Goal: Information Seeking & Learning: Learn about a topic

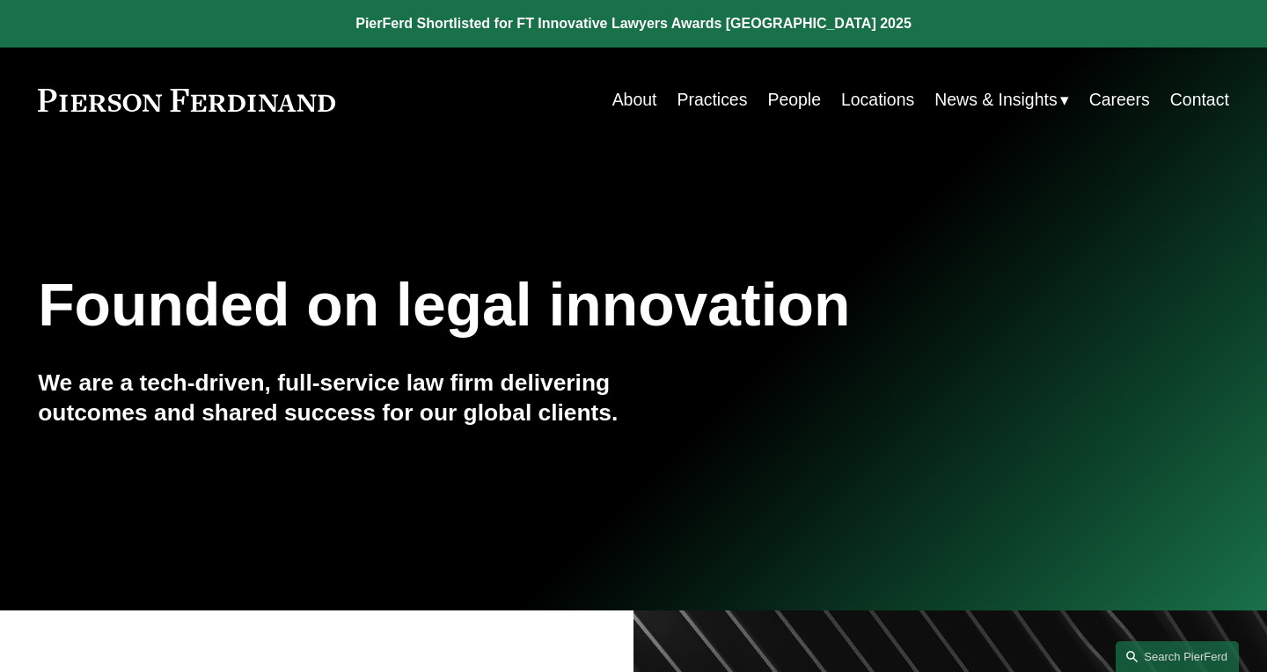
click at [805, 104] on link "People" at bounding box center [794, 100] width 54 height 34
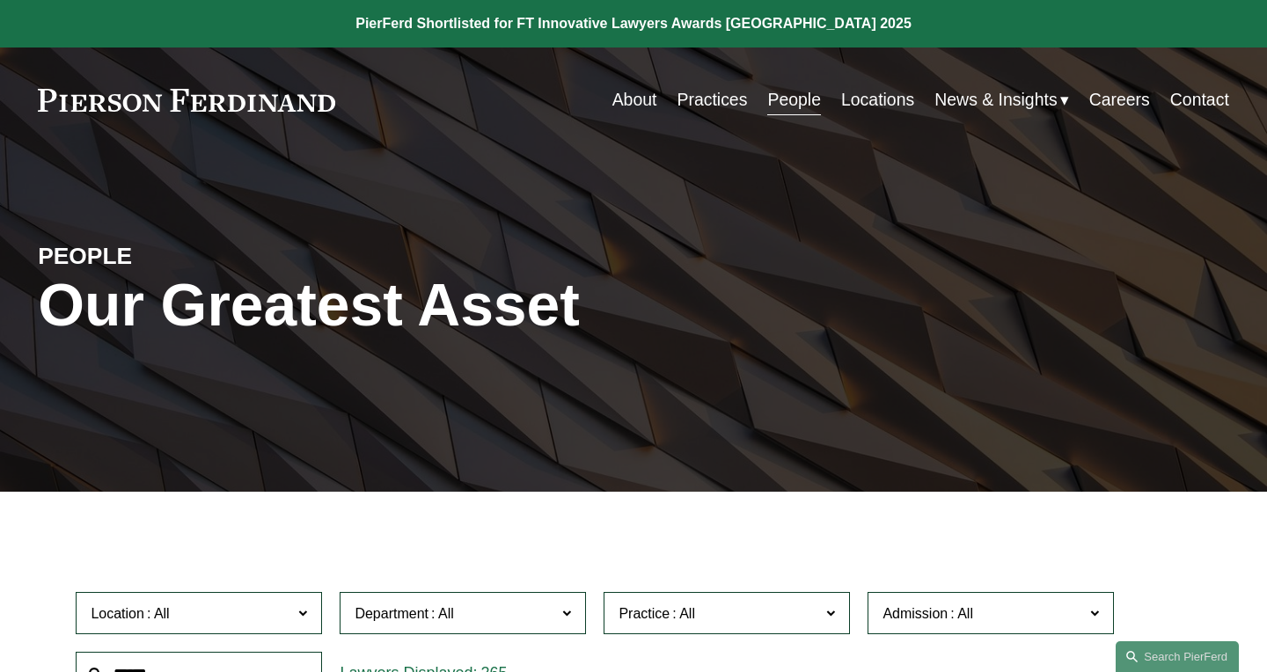
scroll to position [329, 0]
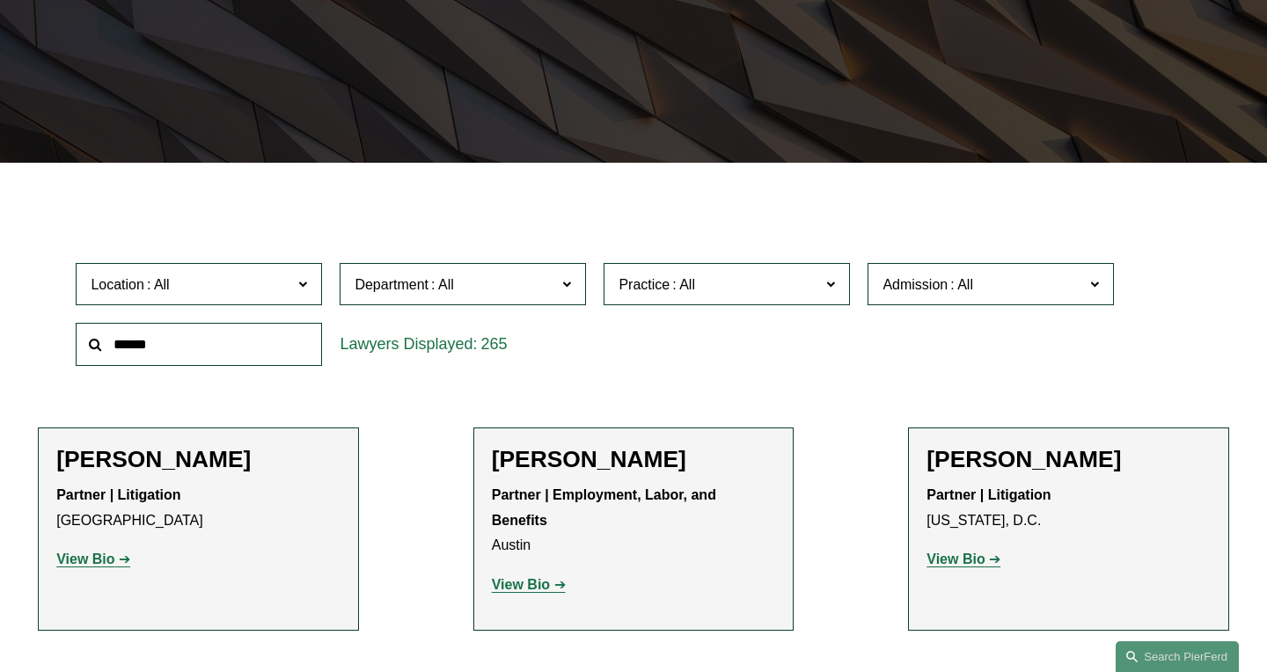
click at [242, 345] on input "text" at bounding box center [199, 344] width 246 height 43
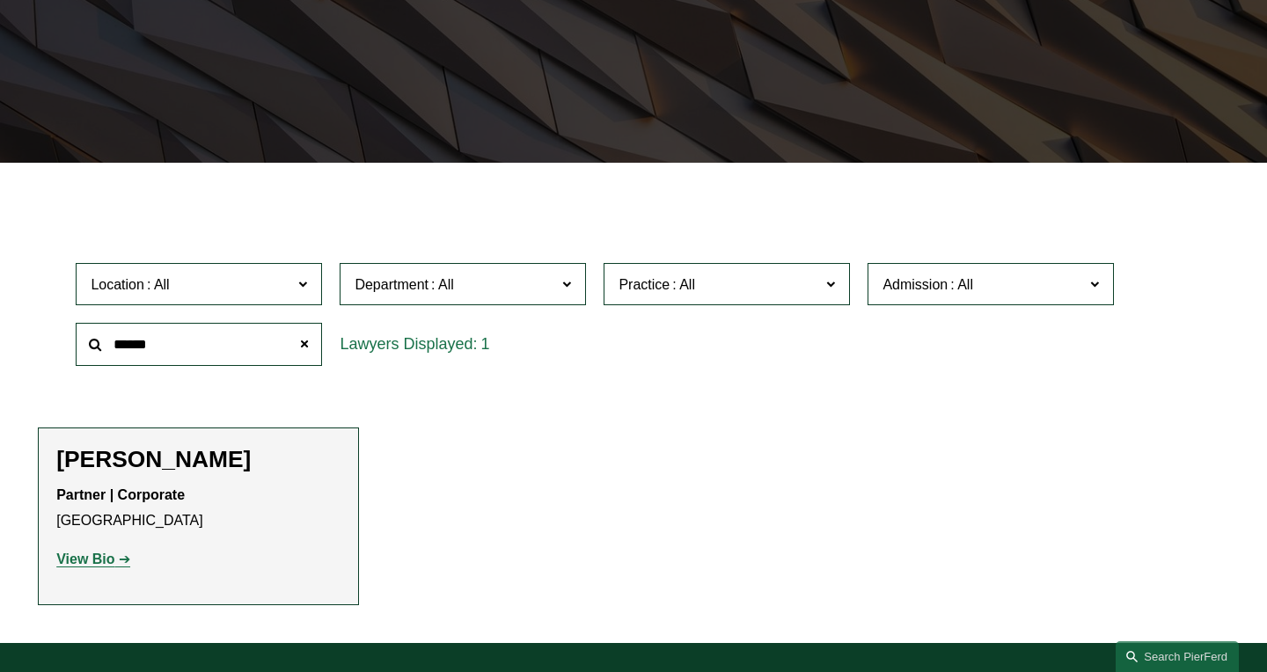
click at [80, 560] on strong "View Bio" at bounding box center [85, 558] width 58 height 15
click at [225, 334] on input "******" at bounding box center [199, 344] width 246 height 43
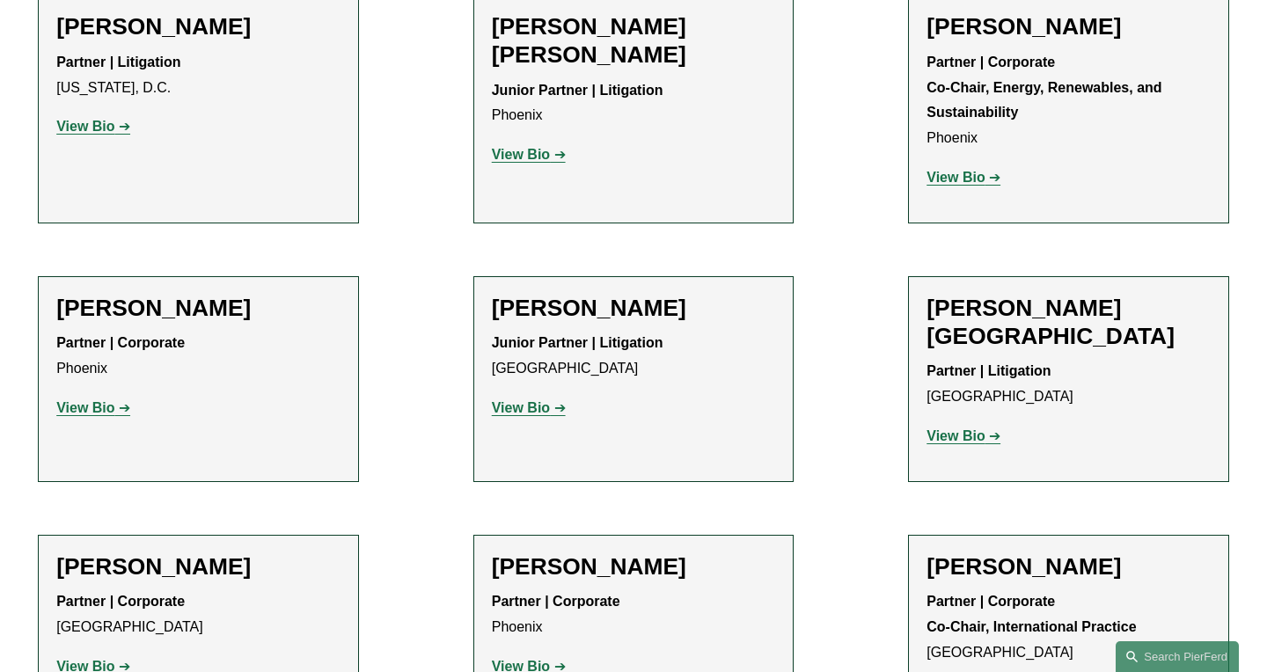
scroll to position [800, 0]
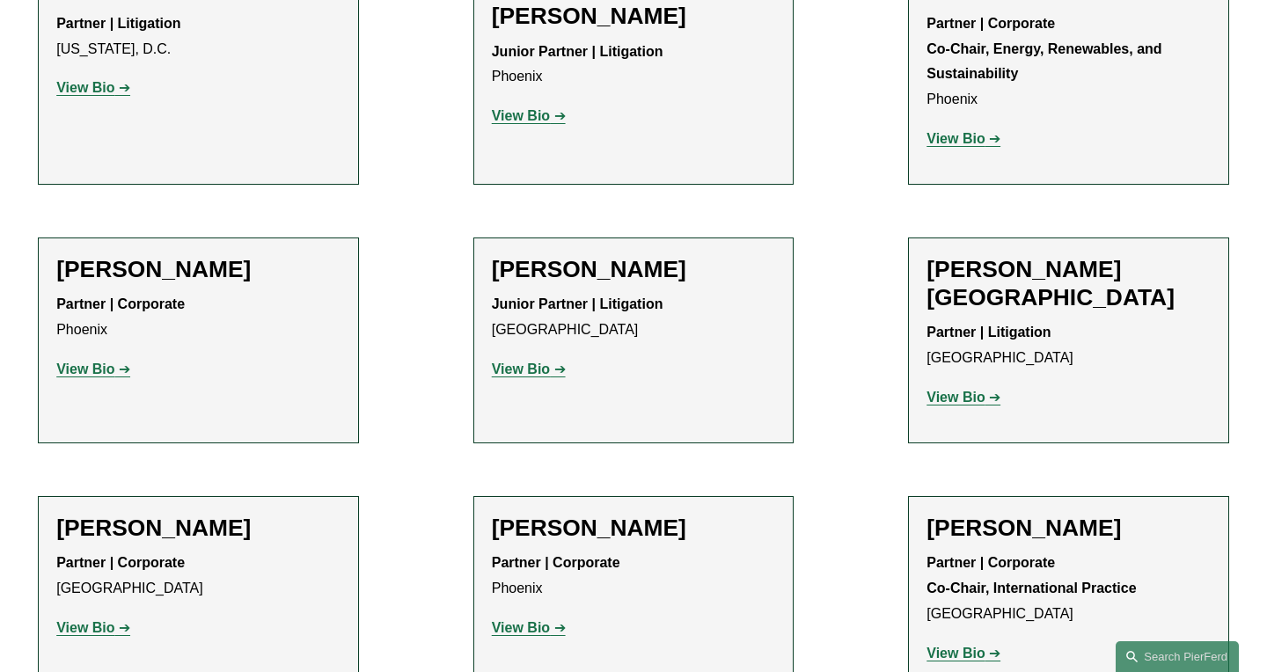
type input "***"
click at [953, 646] on strong "View Bio" at bounding box center [955, 653] width 58 height 15
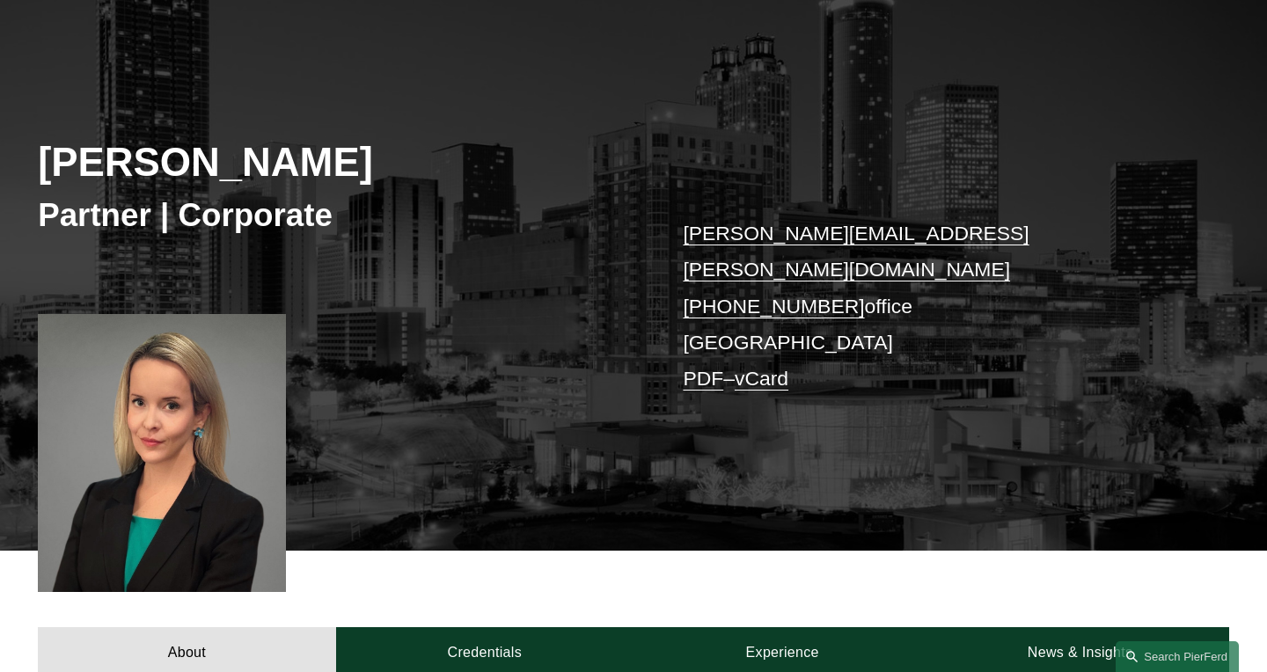
scroll to position [156, 0]
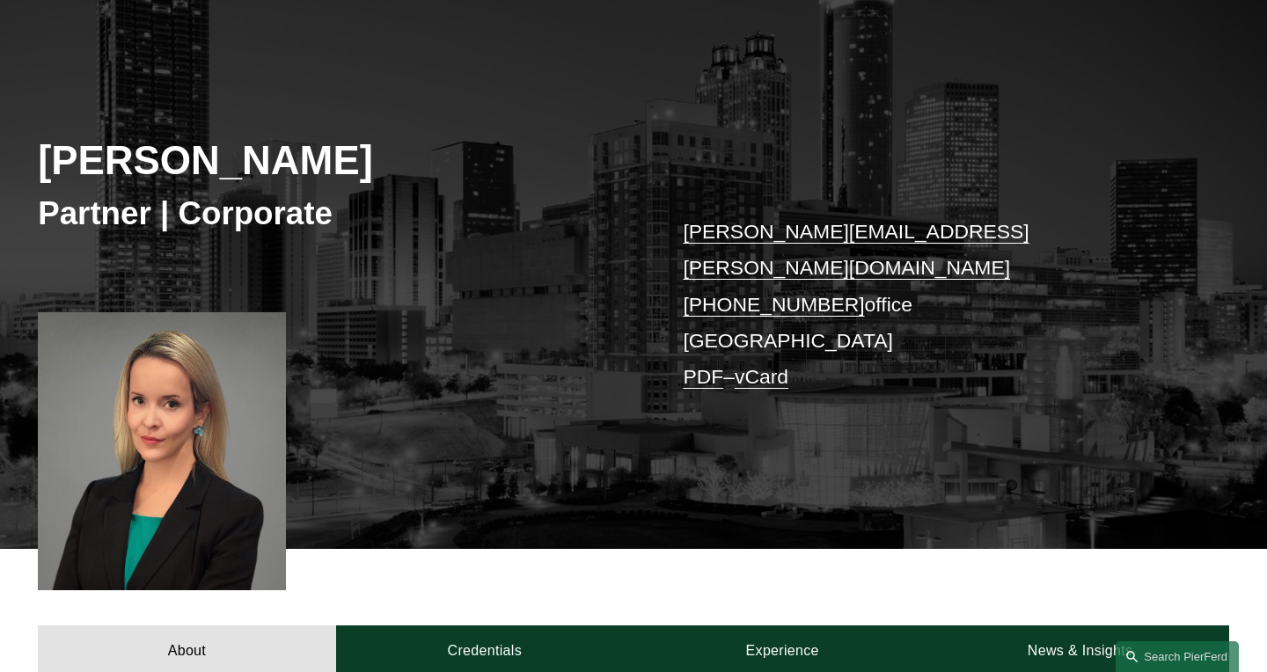
click at [505, 573] on div "About Credentials Experience News & Insights" at bounding box center [633, 613] width 1267 height 128
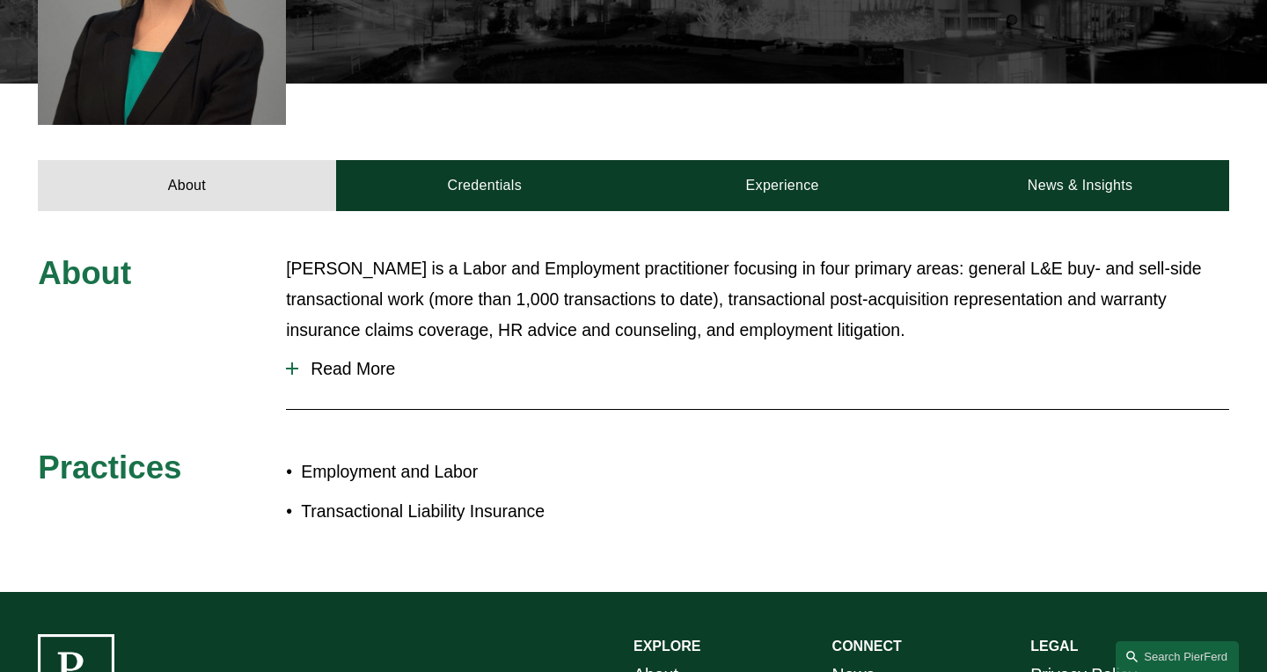
scroll to position [768, 0]
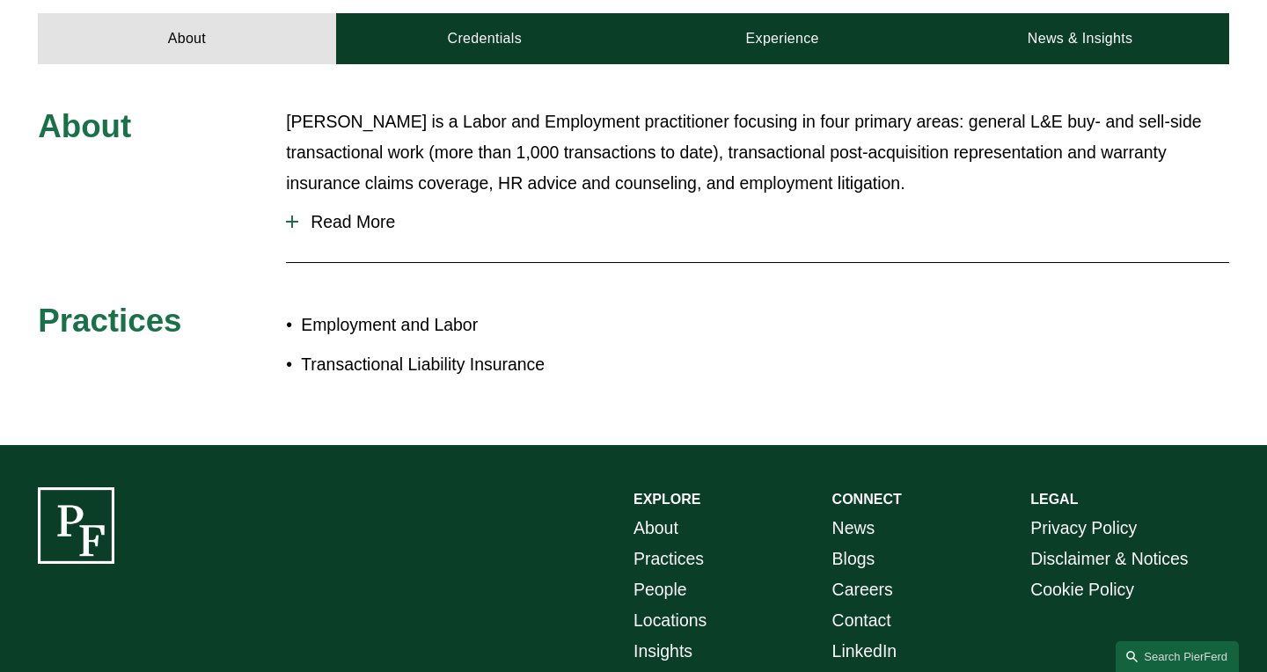
click at [339, 212] on span "Read More" at bounding box center [763, 222] width 931 height 20
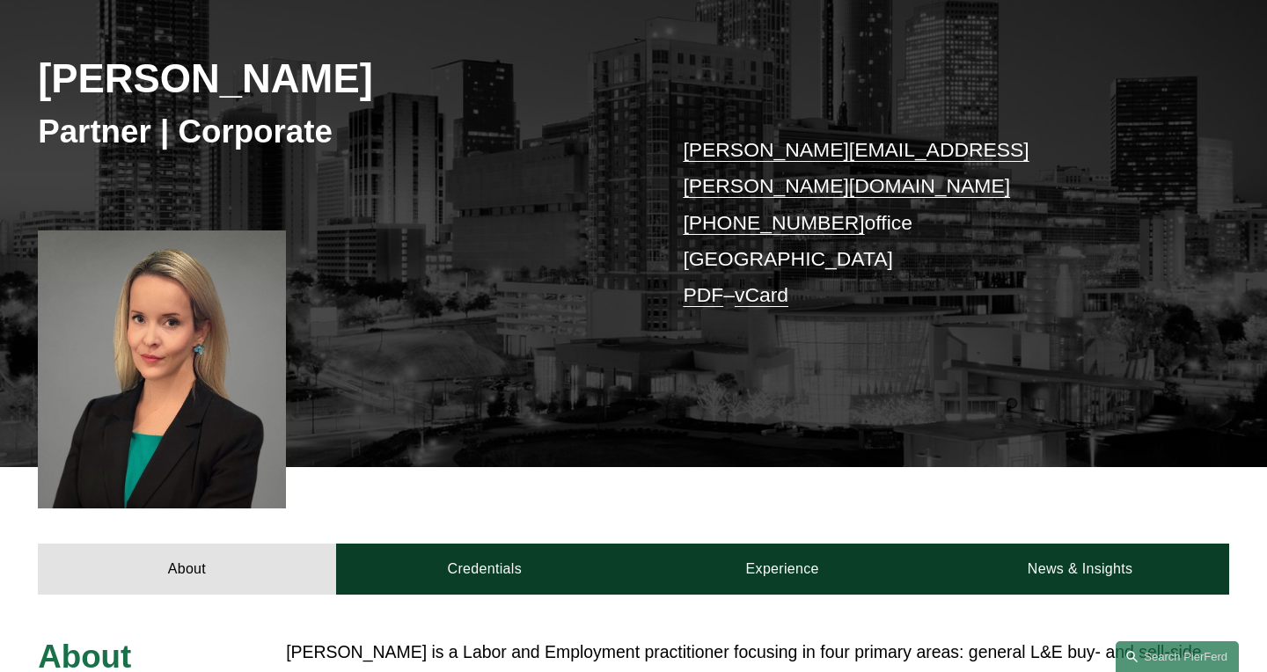
scroll to position [230, 0]
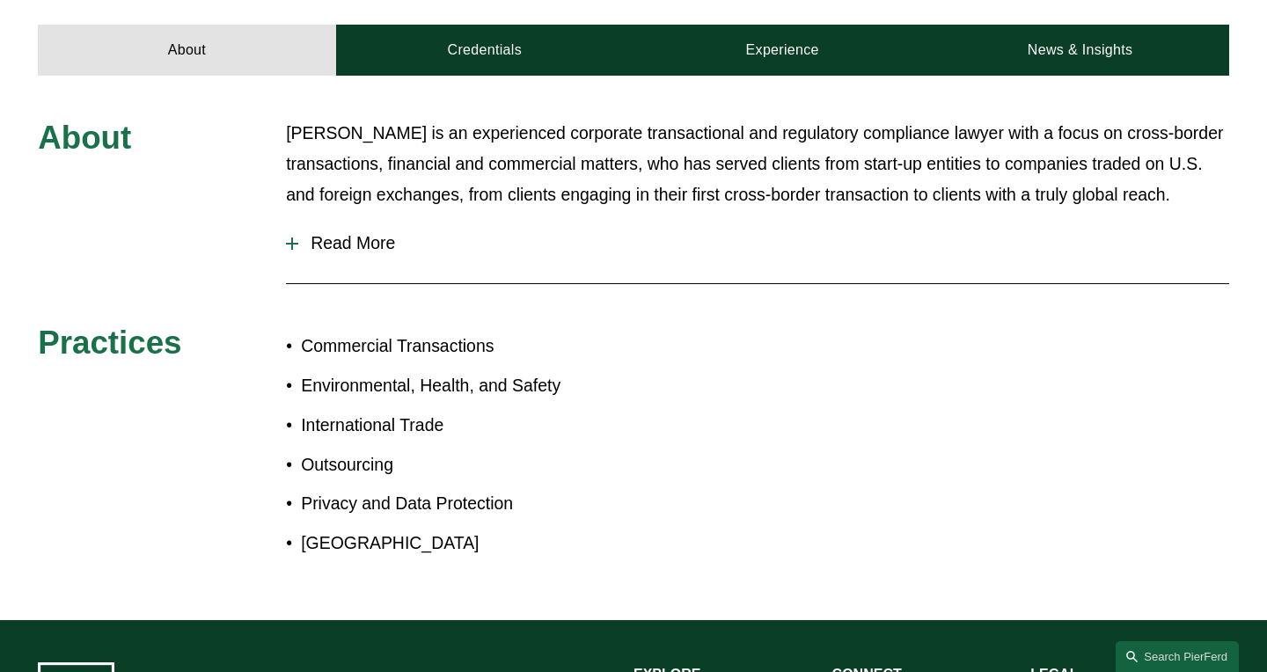
scroll to position [746, 0]
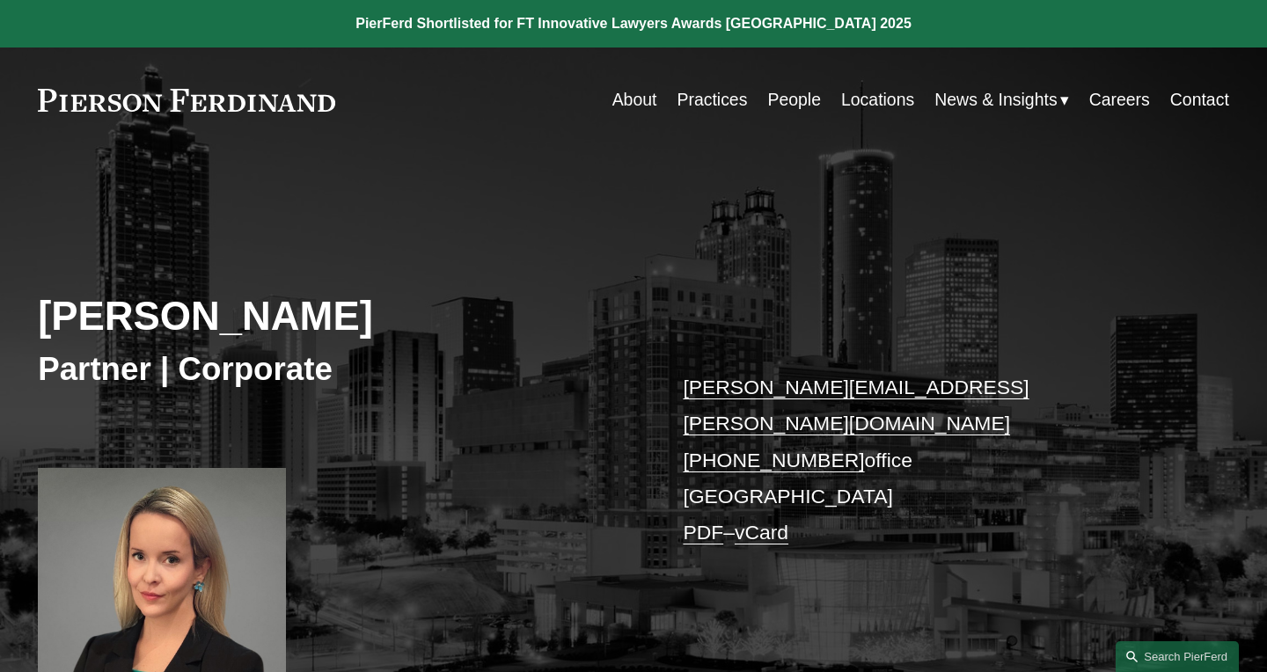
click at [787, 112] on link "People" at bounding box center [794, 100] width 54 height 34
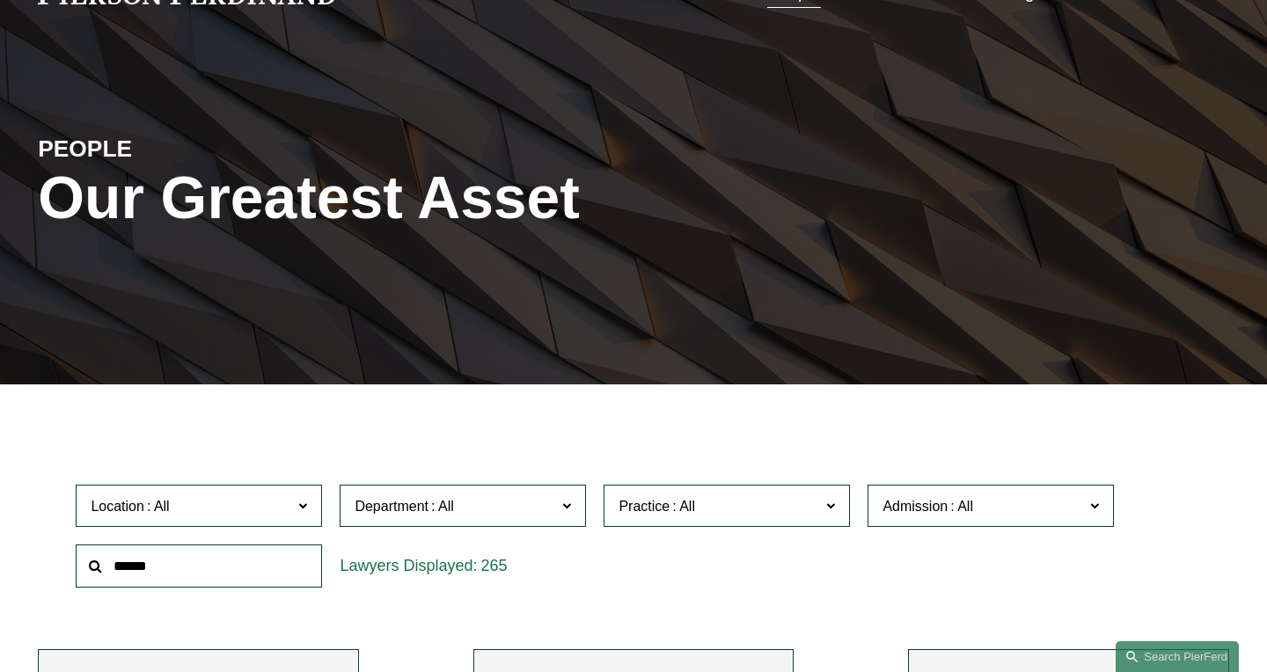
scroll to position [104, 0]
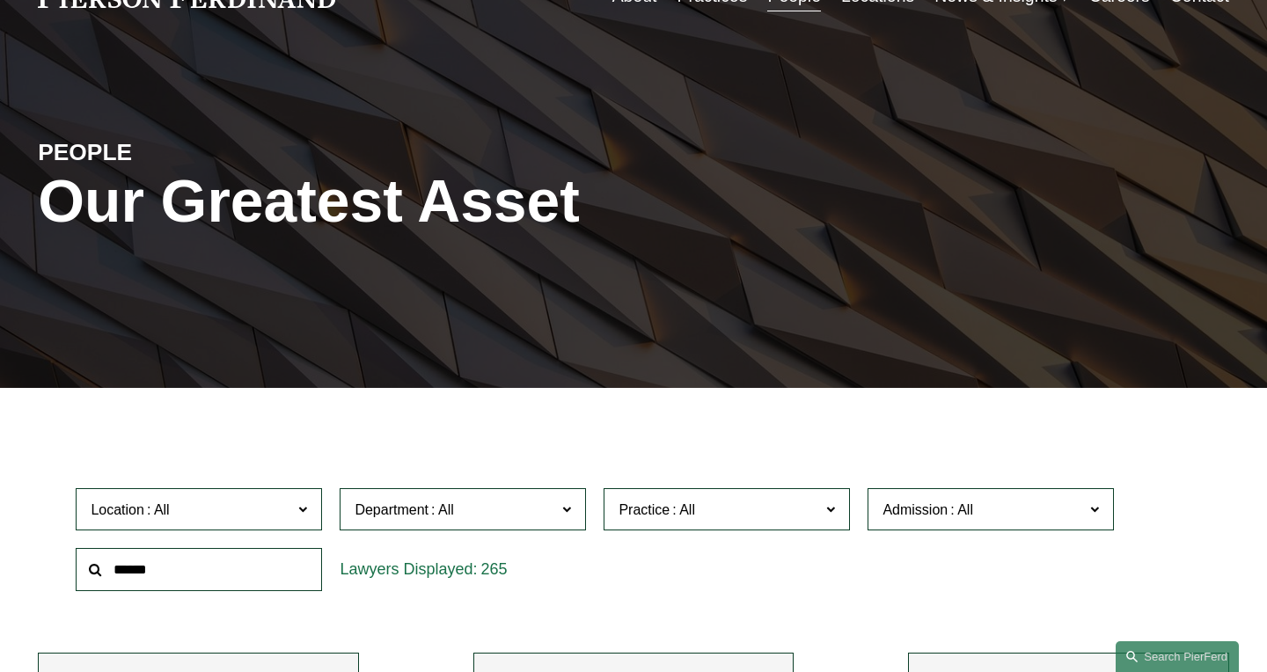
click at [259, 567] on input "text" at bounding box center [199, 569] width 246 height 43
type input "*"
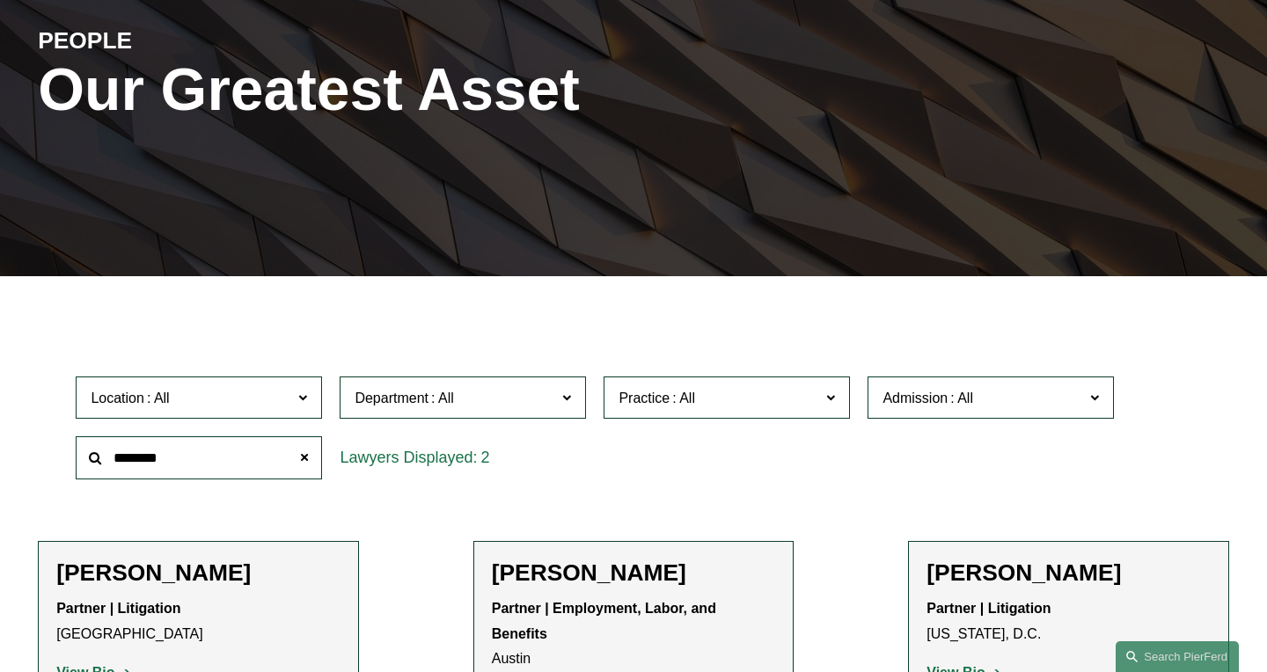
scroll to position [397, 0]
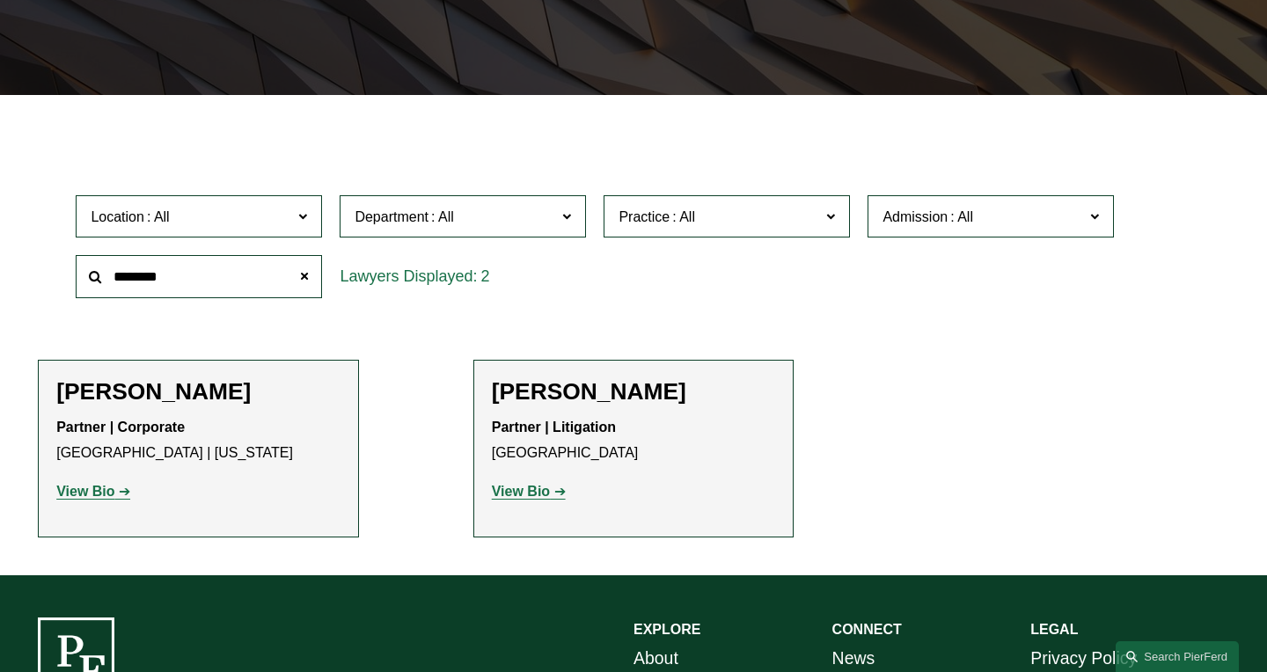
click at [89, 495] on strong "View Bio" at bounding box center [85, 491] width 58 height 15
click at [215, 266] on input "*******" at bounding box center [199, 276] width 246 height 43
type input "********"
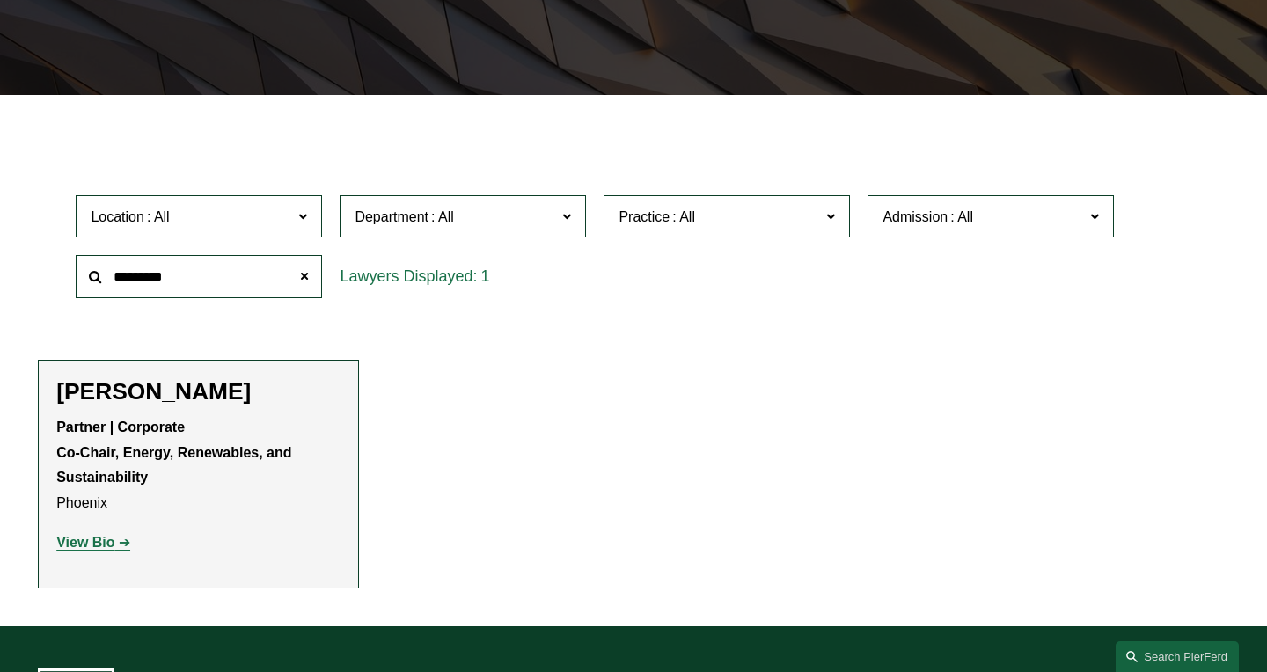
click at [105, 546] on strong "View Bio" at bounding box center [85, 542] width 58 height 15
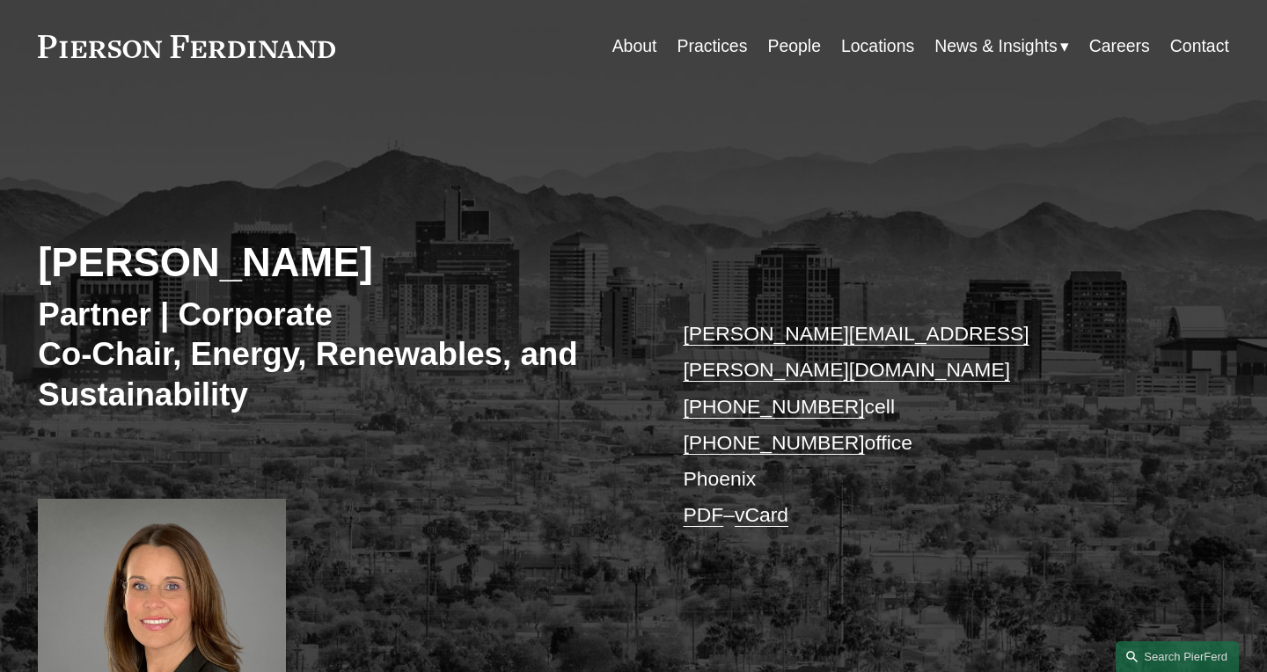
scroll to position [55, 0]
click at [792, 41] on link "People" at bounding box center [794, 45] width 54 height 34
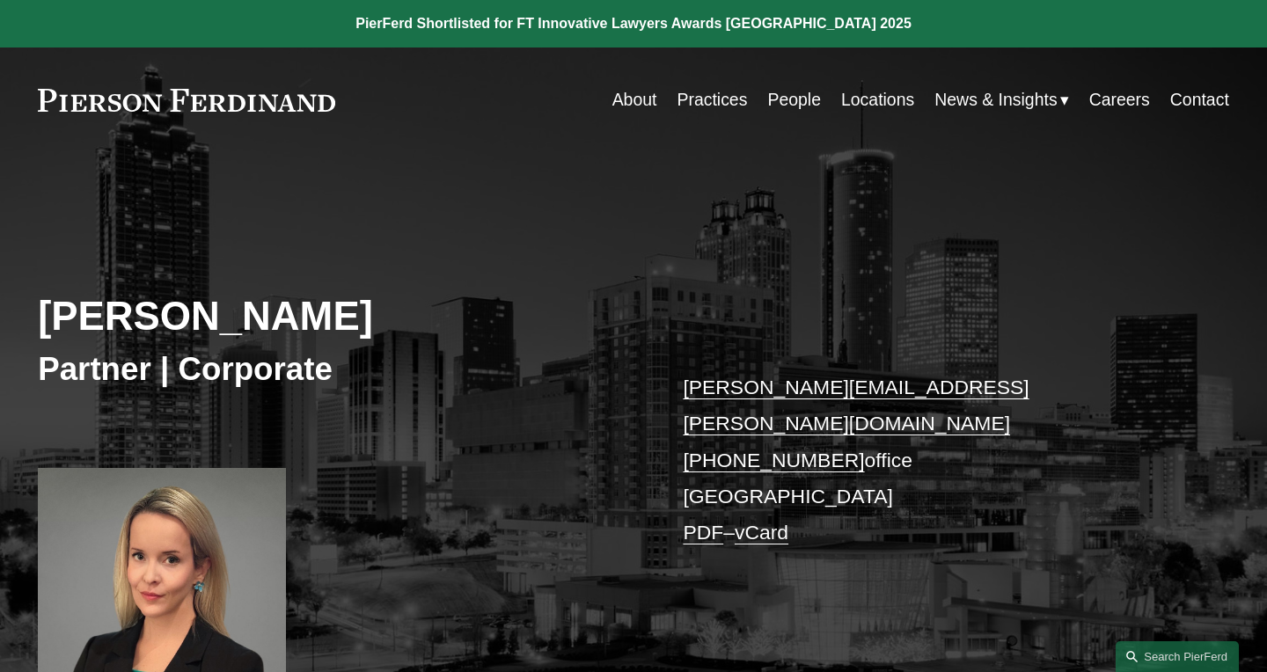
click at [770, 103] on link "People" at bounding box center [794, 100] width 54 height 34
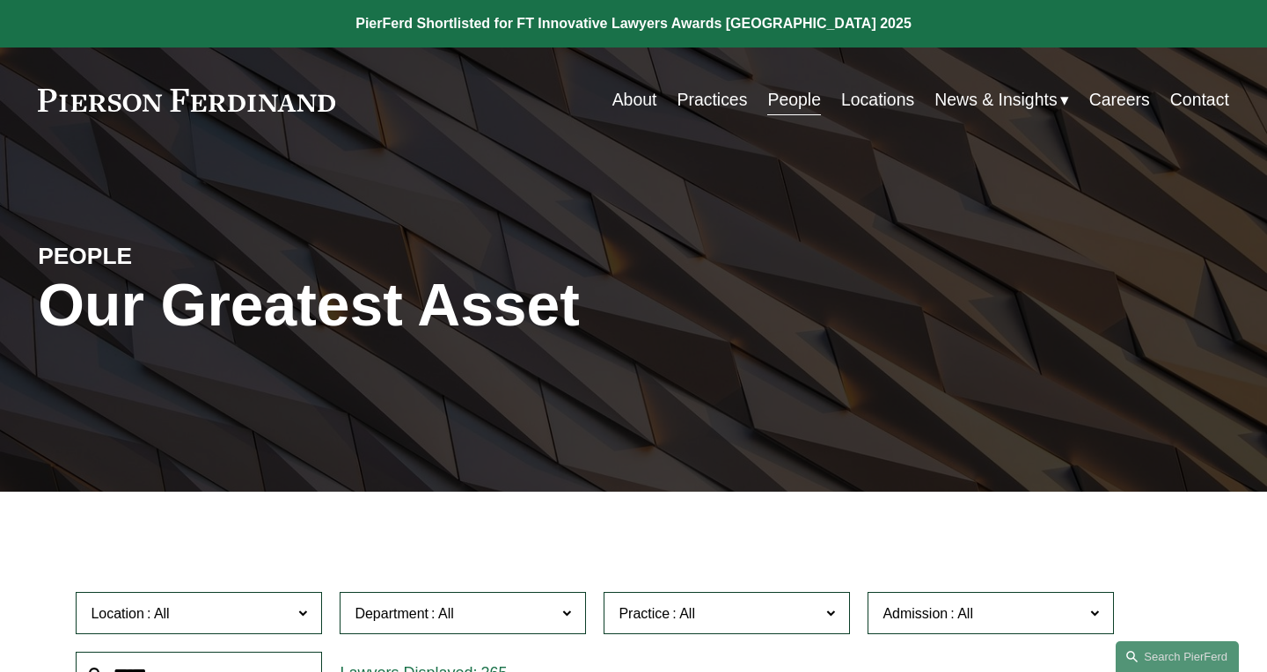
scroll to position [63, 0]
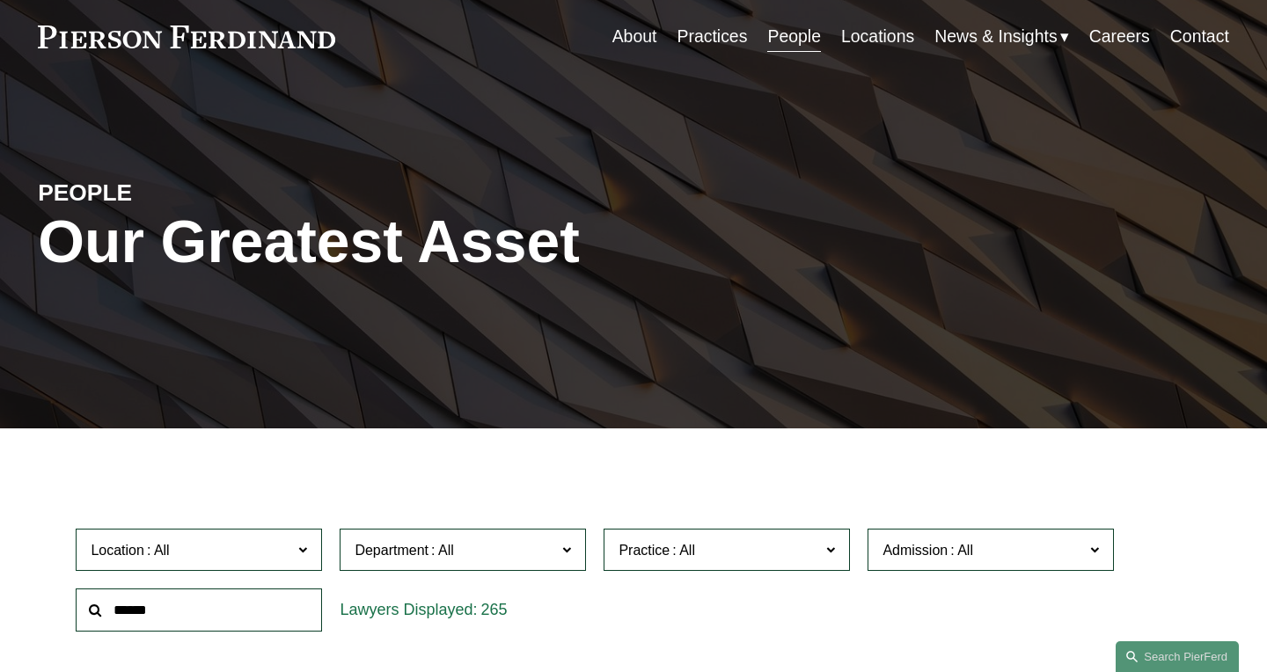
click at [194, 600] on input "text" at bounding box center [199, 609] width 246 height 43
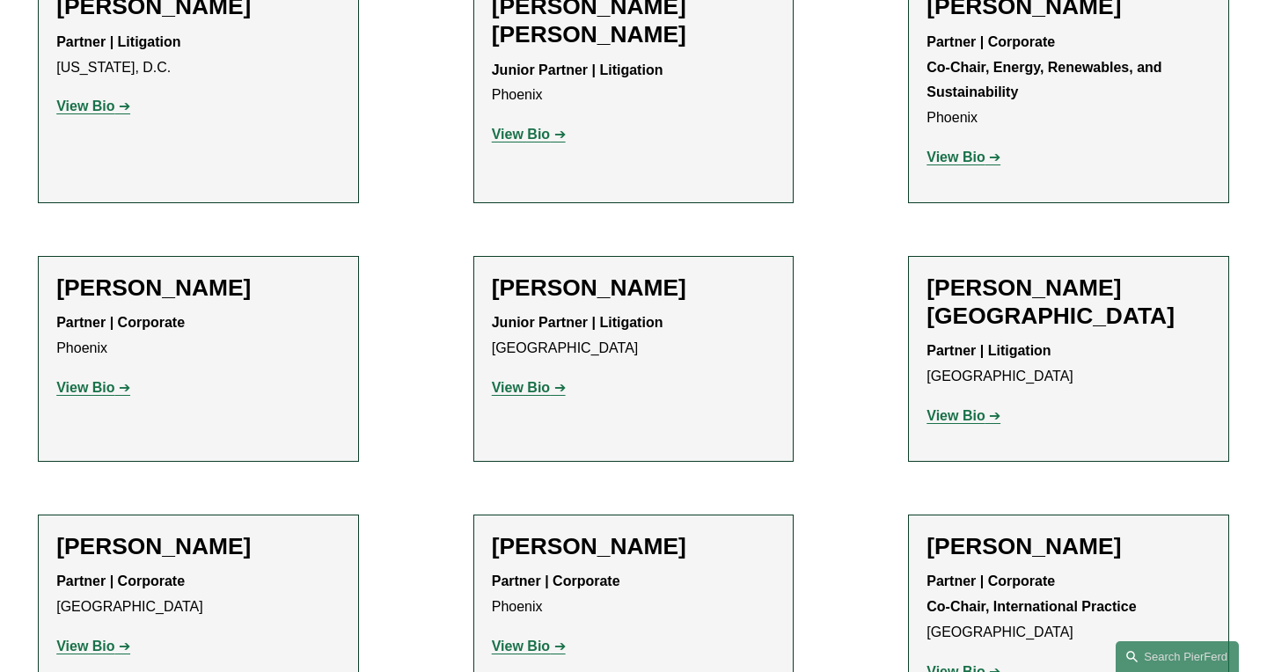
scroll to position [787, 0]
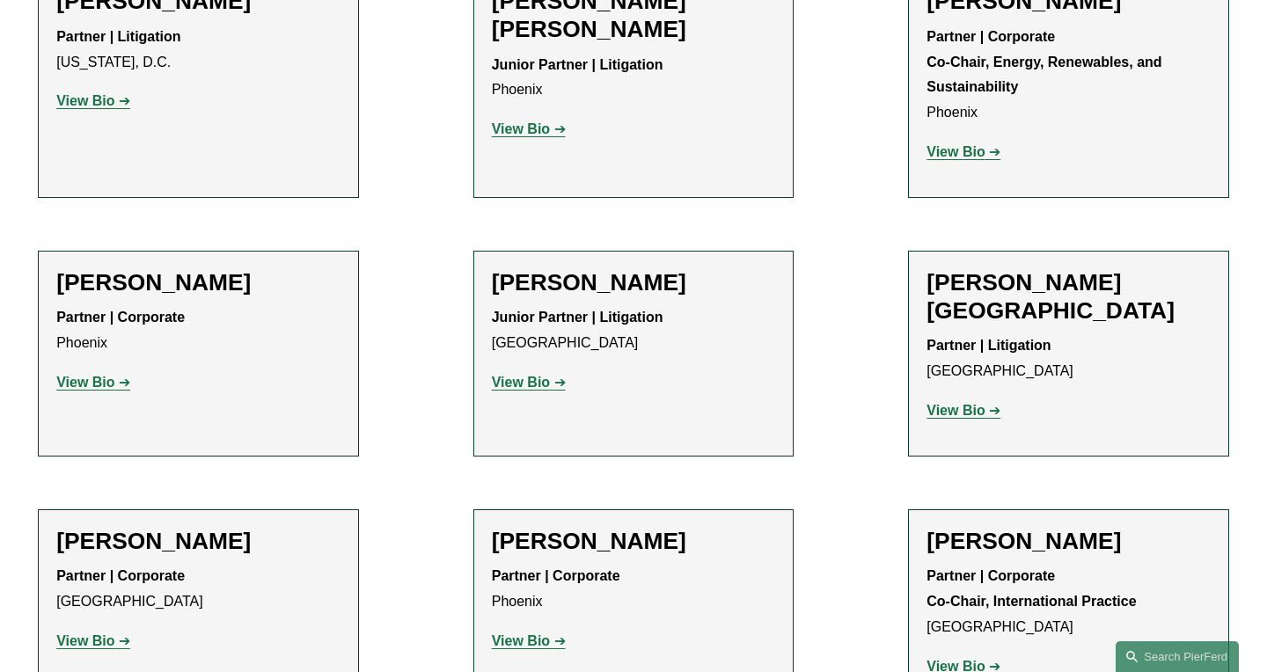
type input "***"
click at [943, 659] on strong "View Bio" at bounding box center [955, 666] width 58 height 15
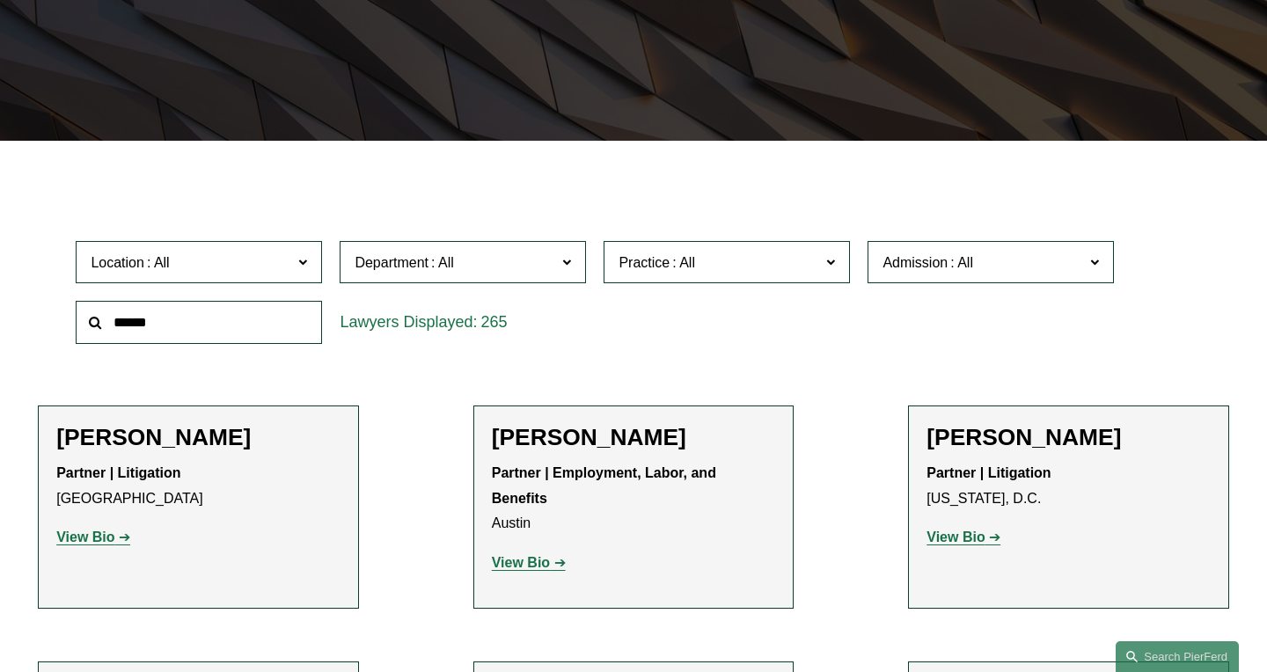
scroll to position [388, 0]
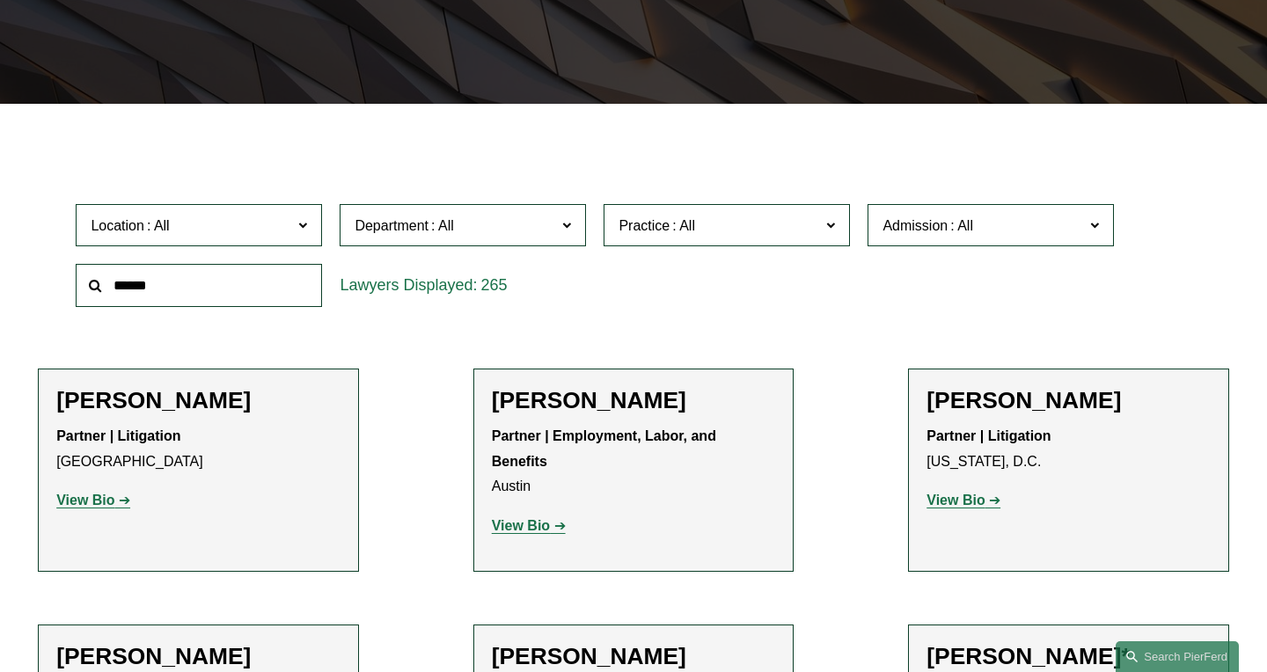
click at [258, 280] on input "text" at bounding box center [199, 285] width 246 height 43
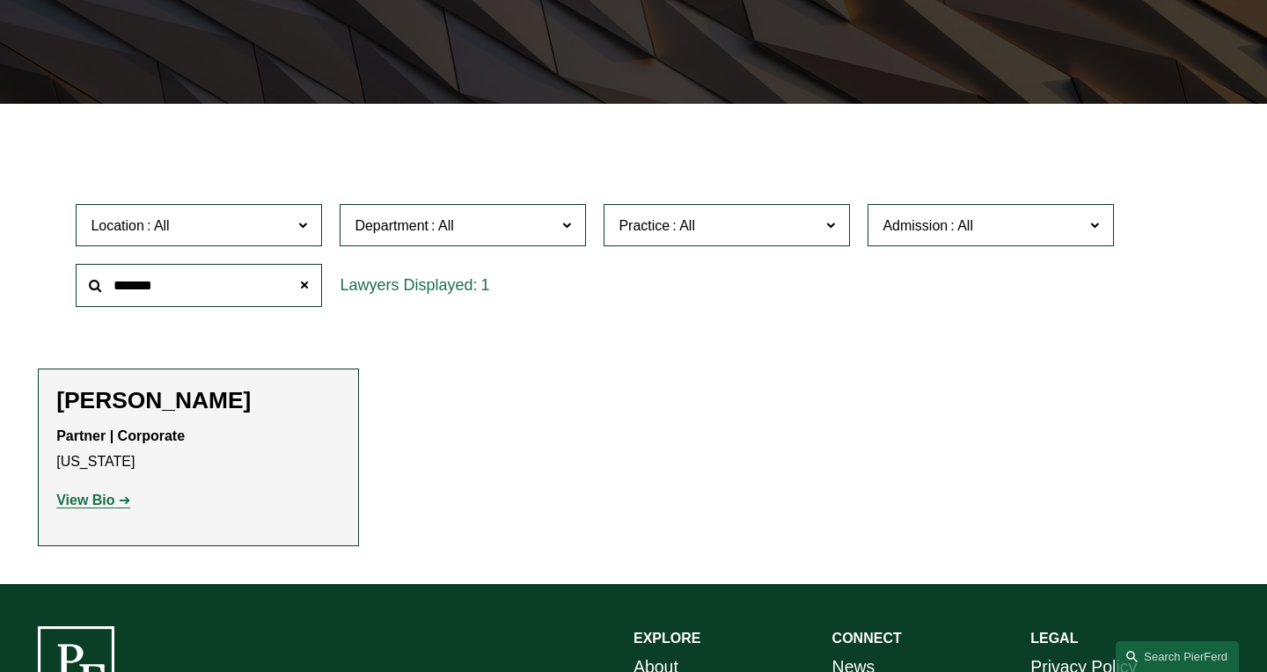
type input "*******"
click at [78, 504] on strong "View Bio" at bounding box center [85, 500] width 58 height 15
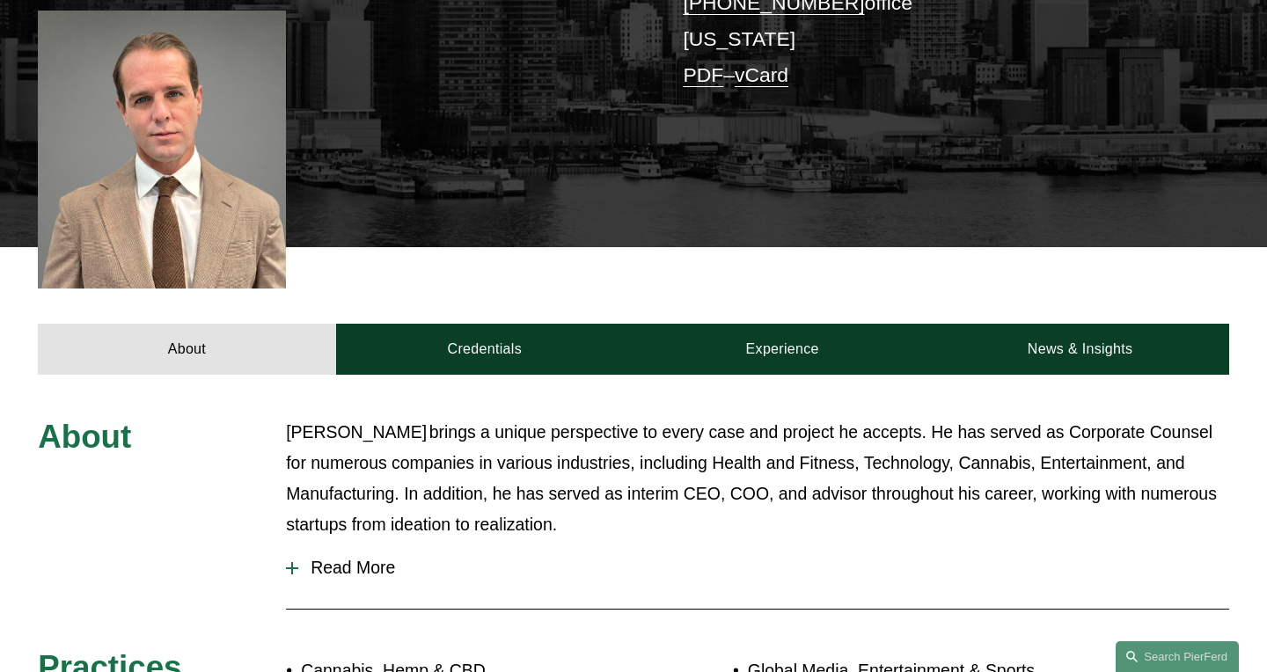
scroll to position [488, 0]
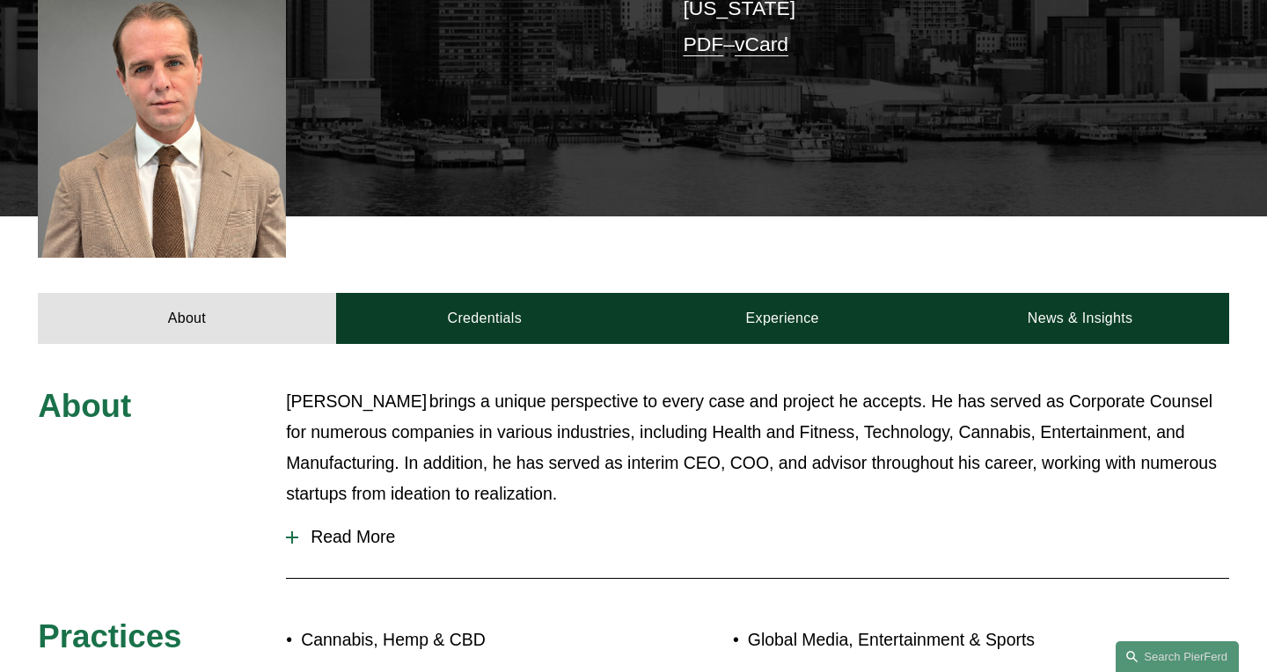
click at [370, 522] on button "Read More" at bounding box center [757, 537] width 943 height 47
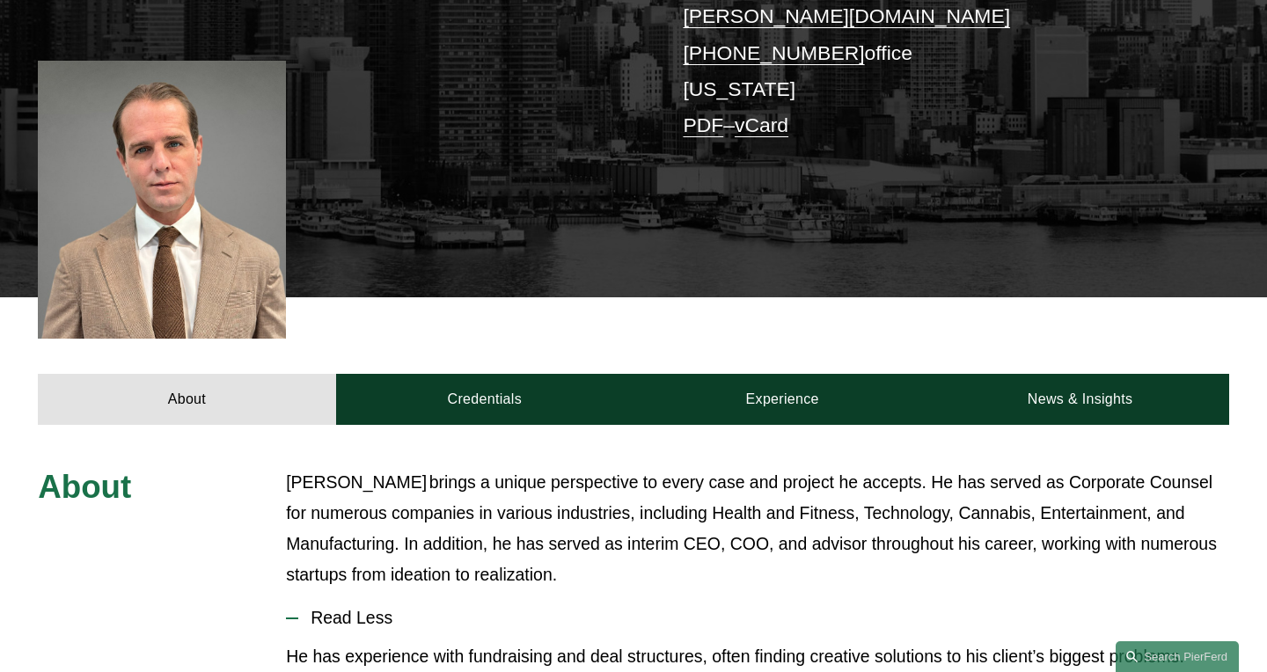
scroll to position [329, 0]
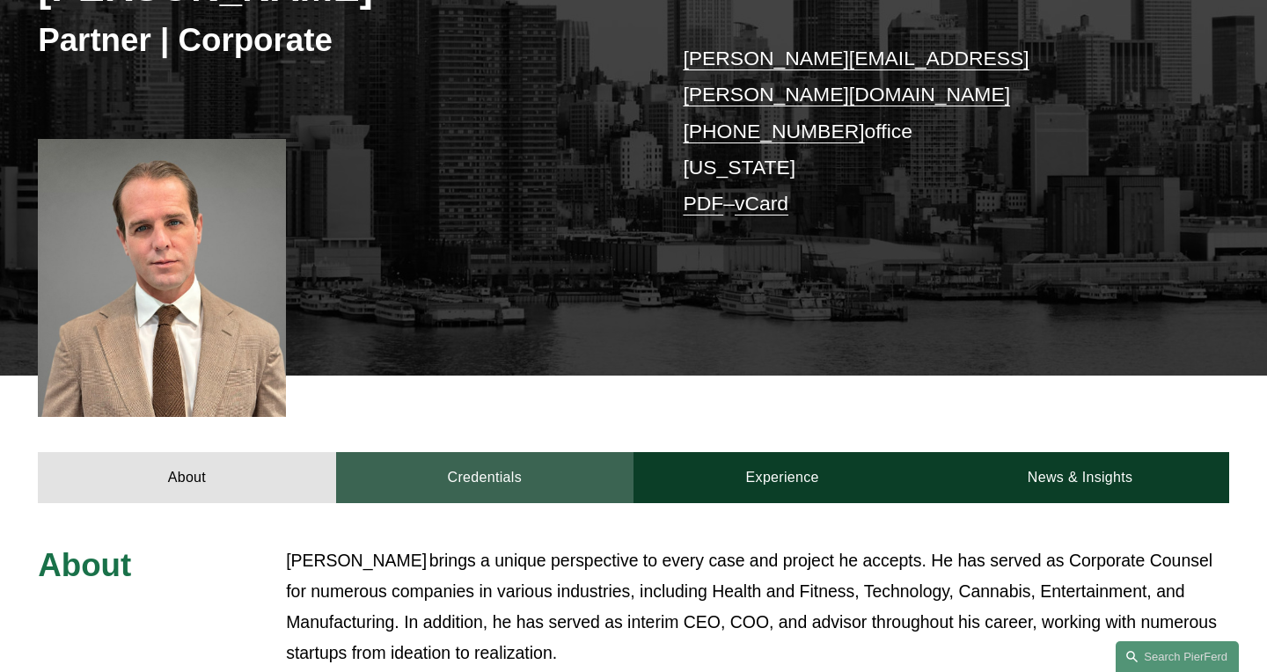
click at [520, 462] on link "Credentials" at bounding box center [484, 477] width 297 height 51
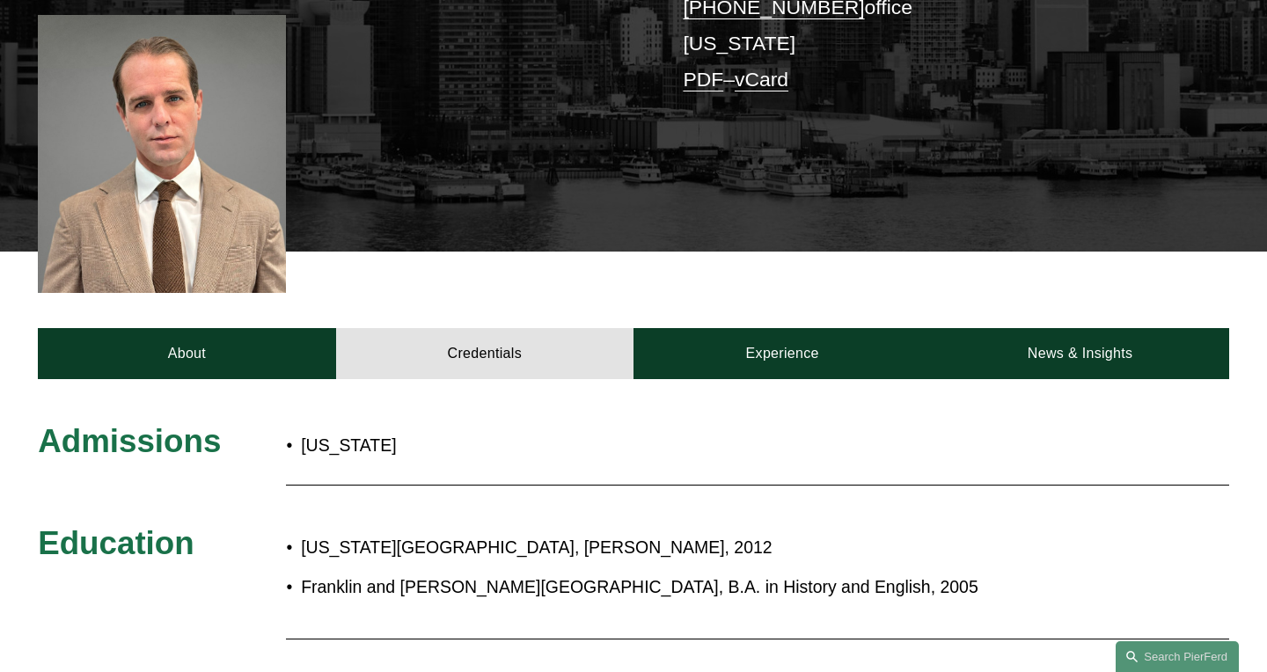
scroll to position [438, 0]
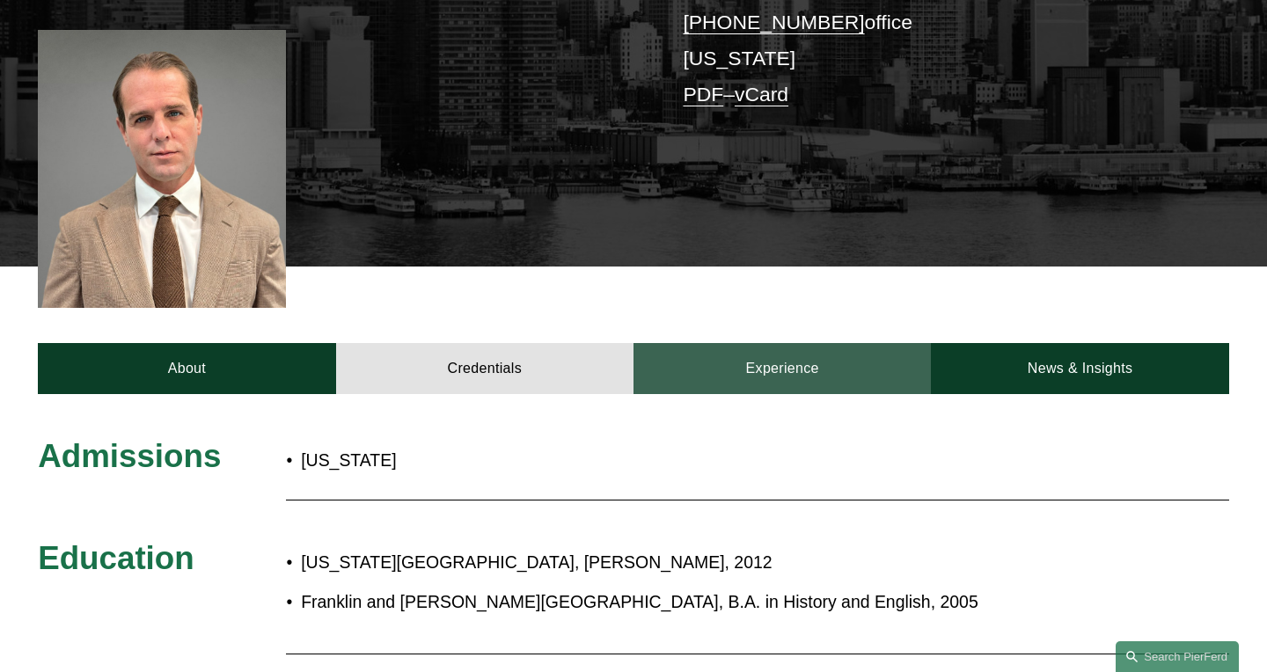
click at [683, 343] on link "Experience" at bounding box center [781, 368] width 297 height 51
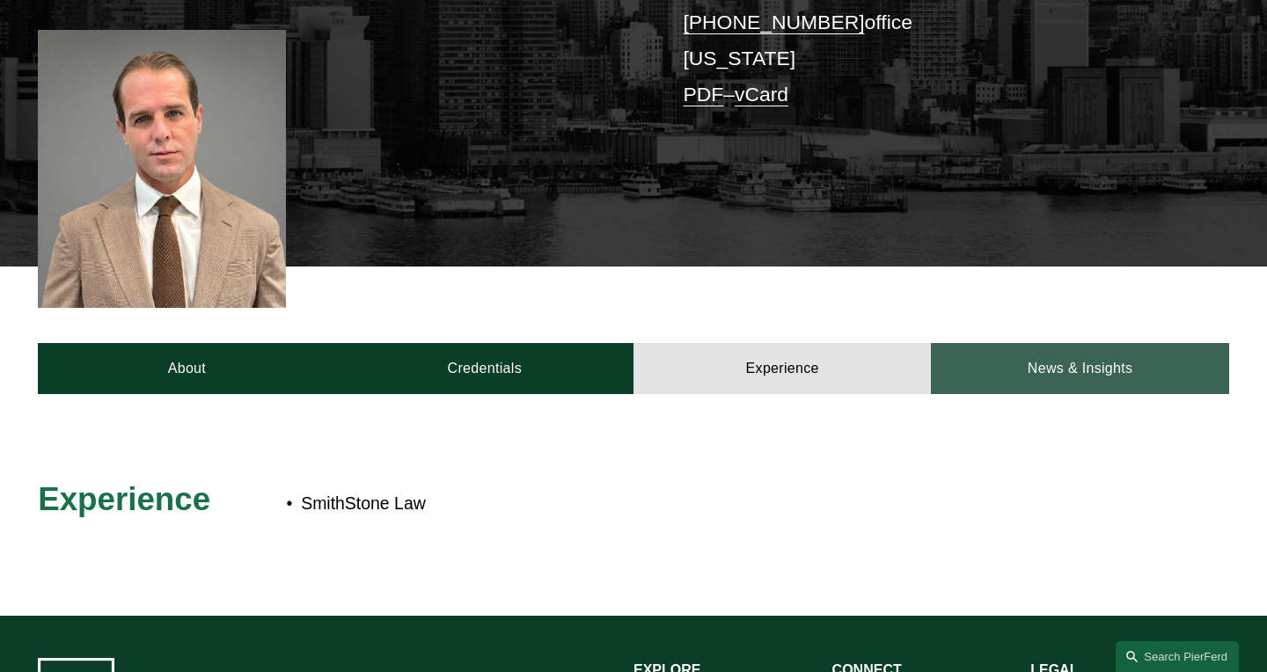
click at [1004, 343] on link "News & Insights" at bounding box center [1079, 368] width 297 height 51
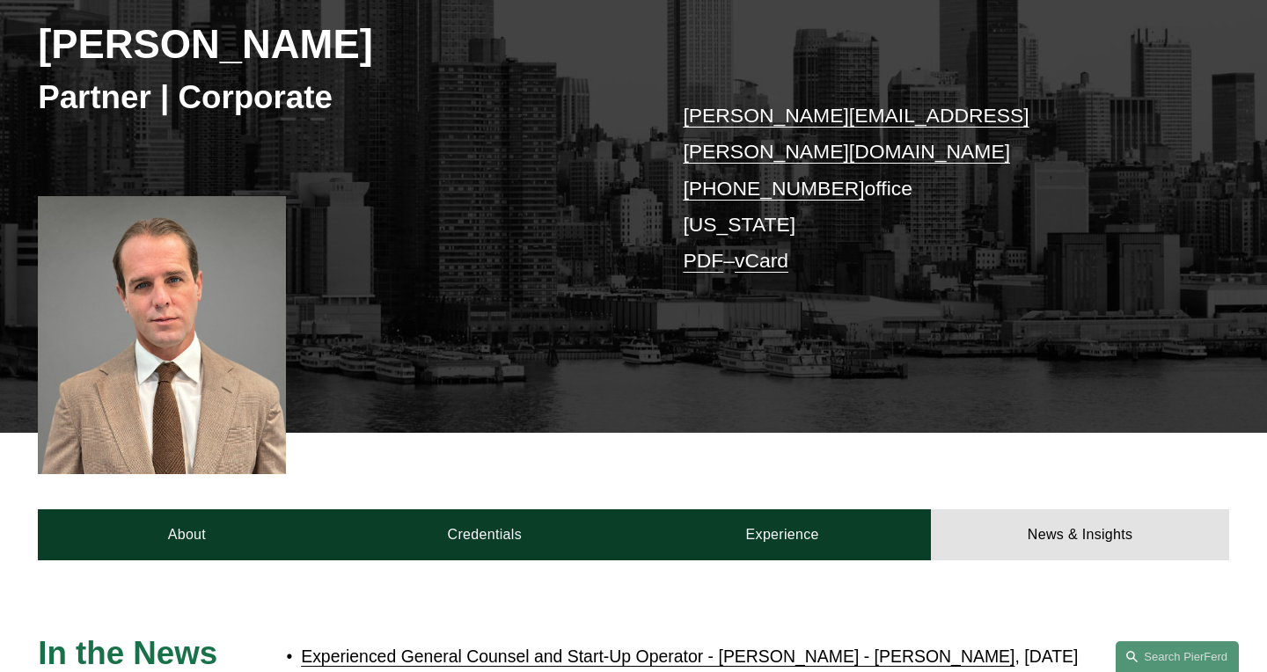
scroll to position [0, 0]
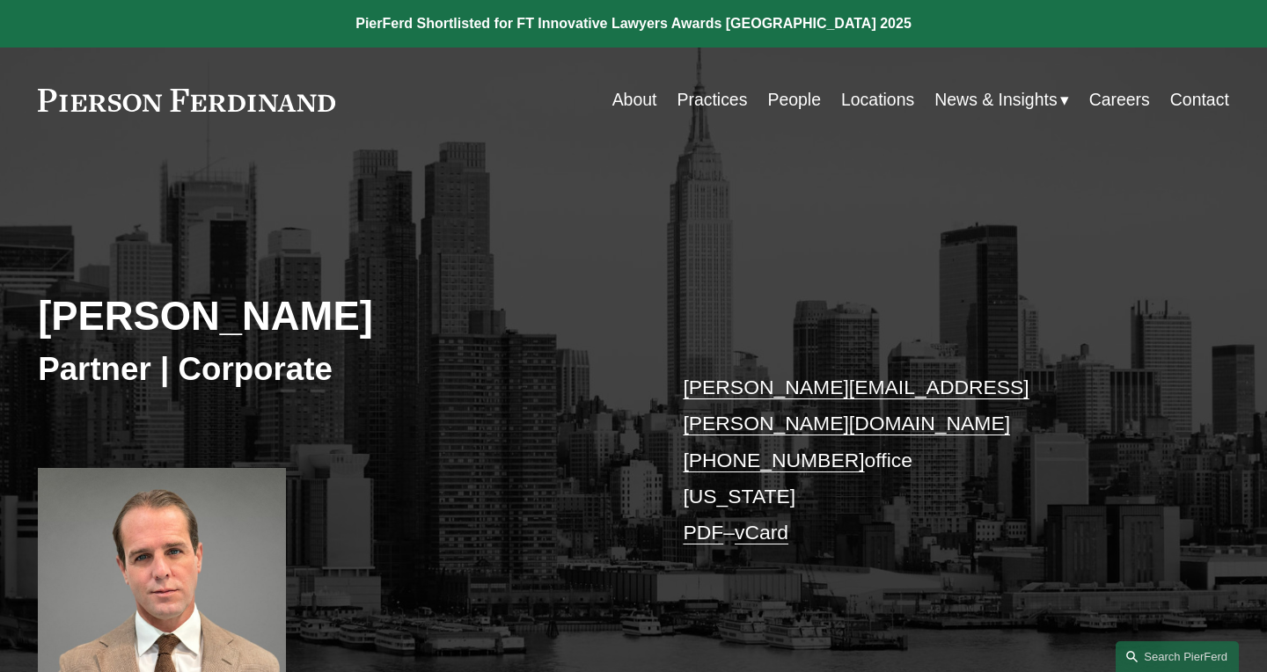
click at [622, 101] on link "About" at bounding box center [634, 100] width 45 height 34
